Goal: Task Accomplishment & Management: Manage account settings

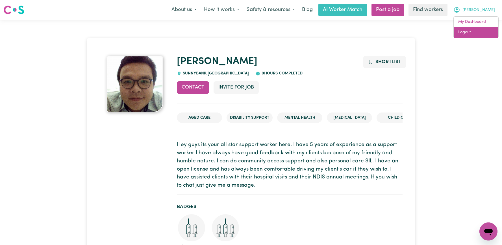
click at [480, 30] on link "Logout" at bounding box center [476, 32] width 45 height 11
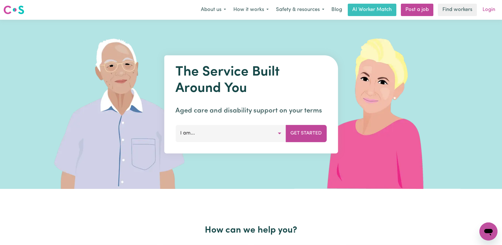
click at [486, 10] on link "Login" at bounding box center [488, 10] width 19 height 12
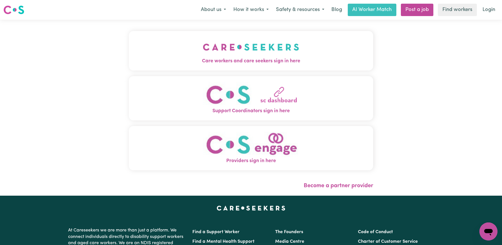
click at [264, 55] on button "Care workers and care seekers sign in here" at bounding box center [251, 51] width 244 height 40
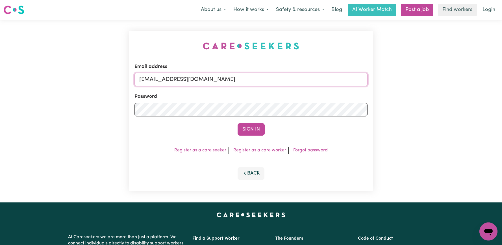
drag, startPoint x: 317, startPoint y: 79, endPoint x: 169, endPoint y: 77, distance: 148.6
click at [169, 77] on input "[EMAIL_ADDRESS][DOMAIN_NAME]" at bounding box center [250, 80] width 233 height 14
paste input "JaxsonCF"
type input "[EMAIL_ADDRESS][DOMAIN_NAME]"
click at [238, 123] on button "Sign In" at bounding box center [251, 129] width 27 height 12
